Goal: Transaction & Acquisition: Purchase product/service

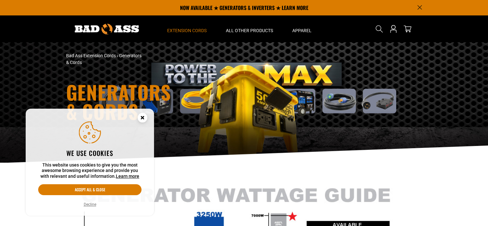
click at [144, 118] on circle "Cookie Consent" at bounding box center [143, 118] width 10 height 10
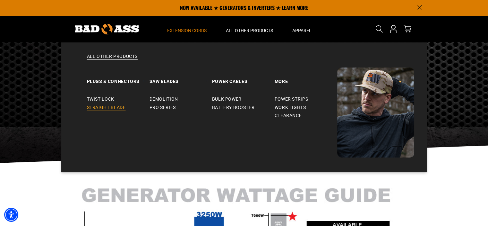
click at [116, 107] on span "Straight Blade" at bounding box center [106, 108] width 39 height 6
